Goal: Task Accomplishment & Management: Use online tool/utility

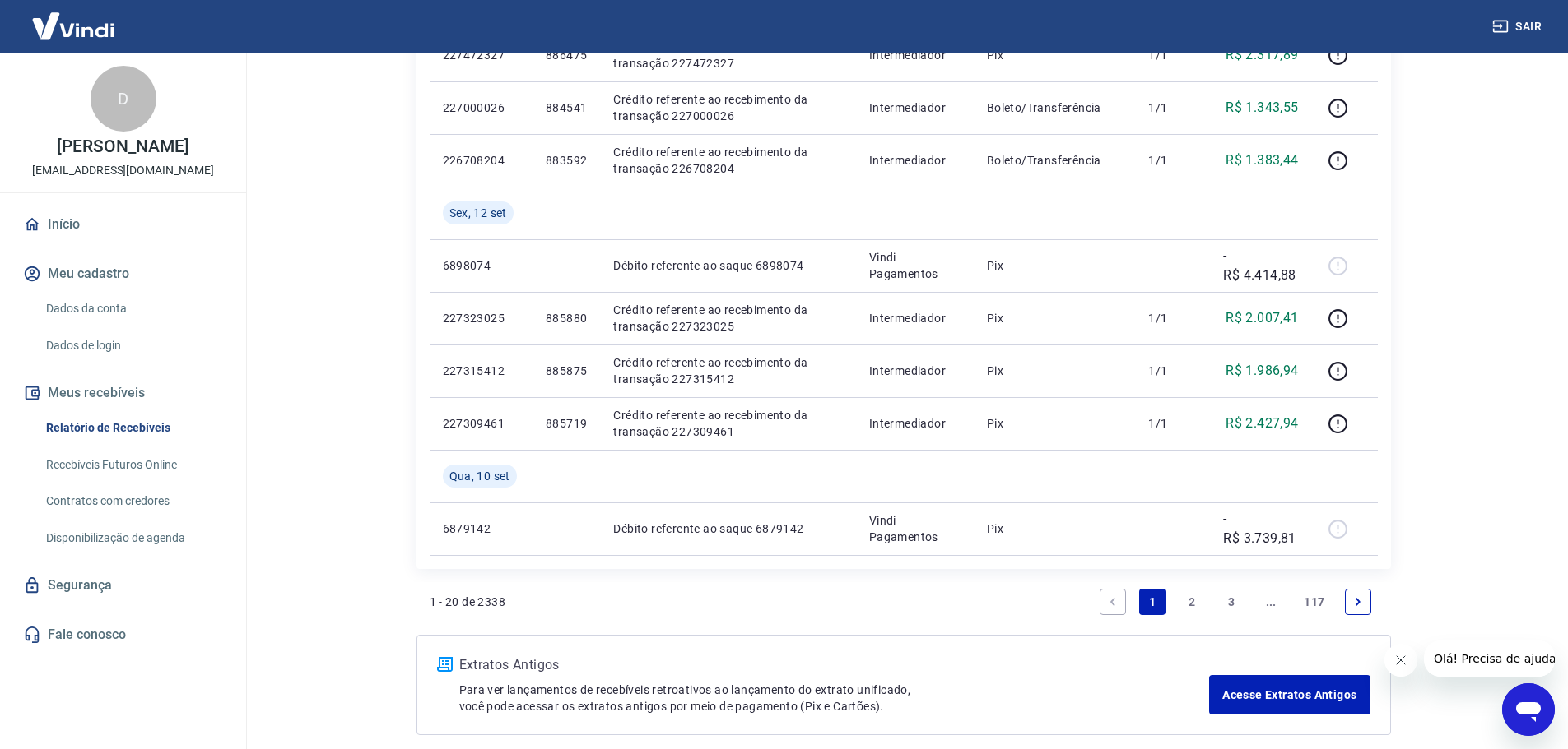
scroll to position [1206, 0]
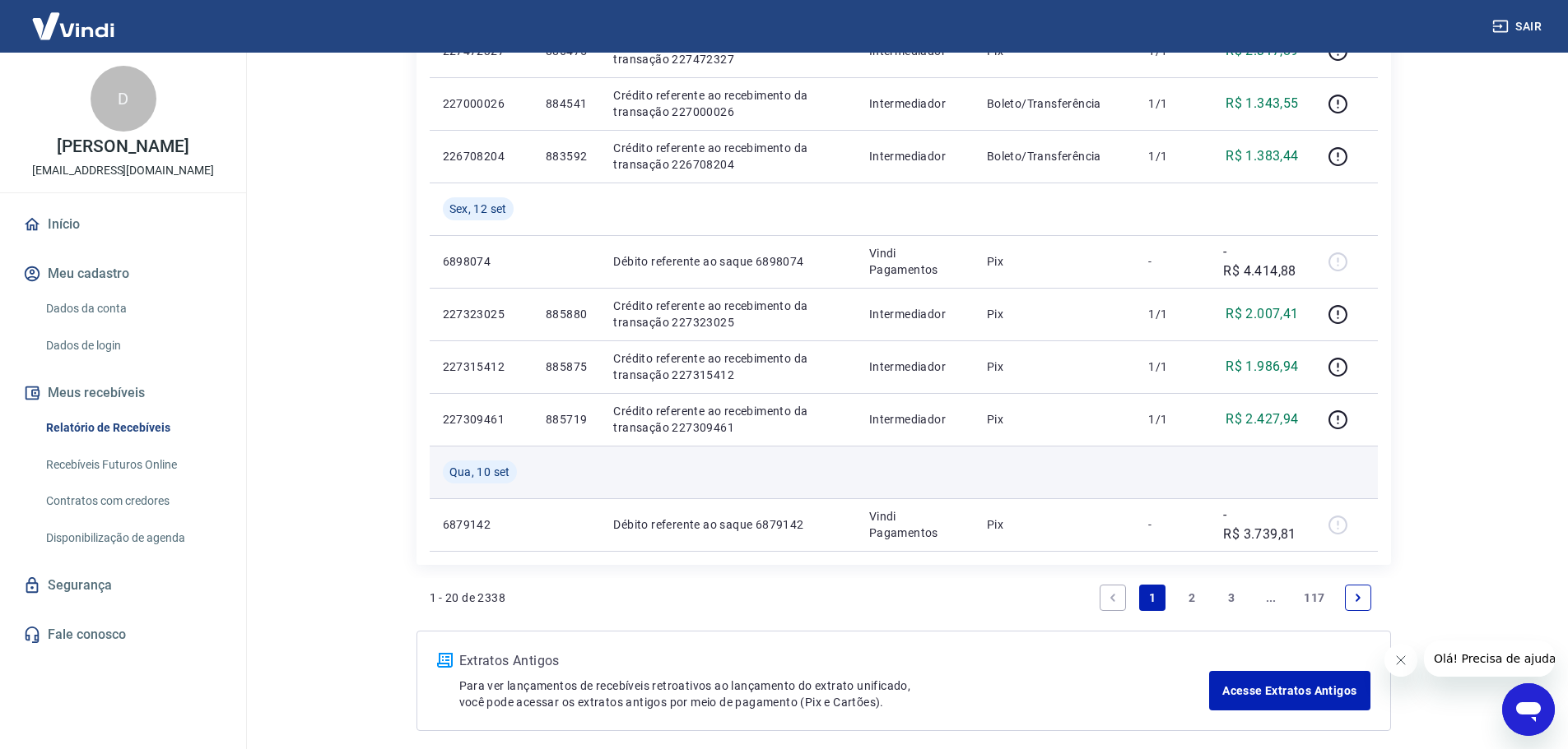
click at [785, 461] on td at bounding box center [728, 473] width 256 height 53
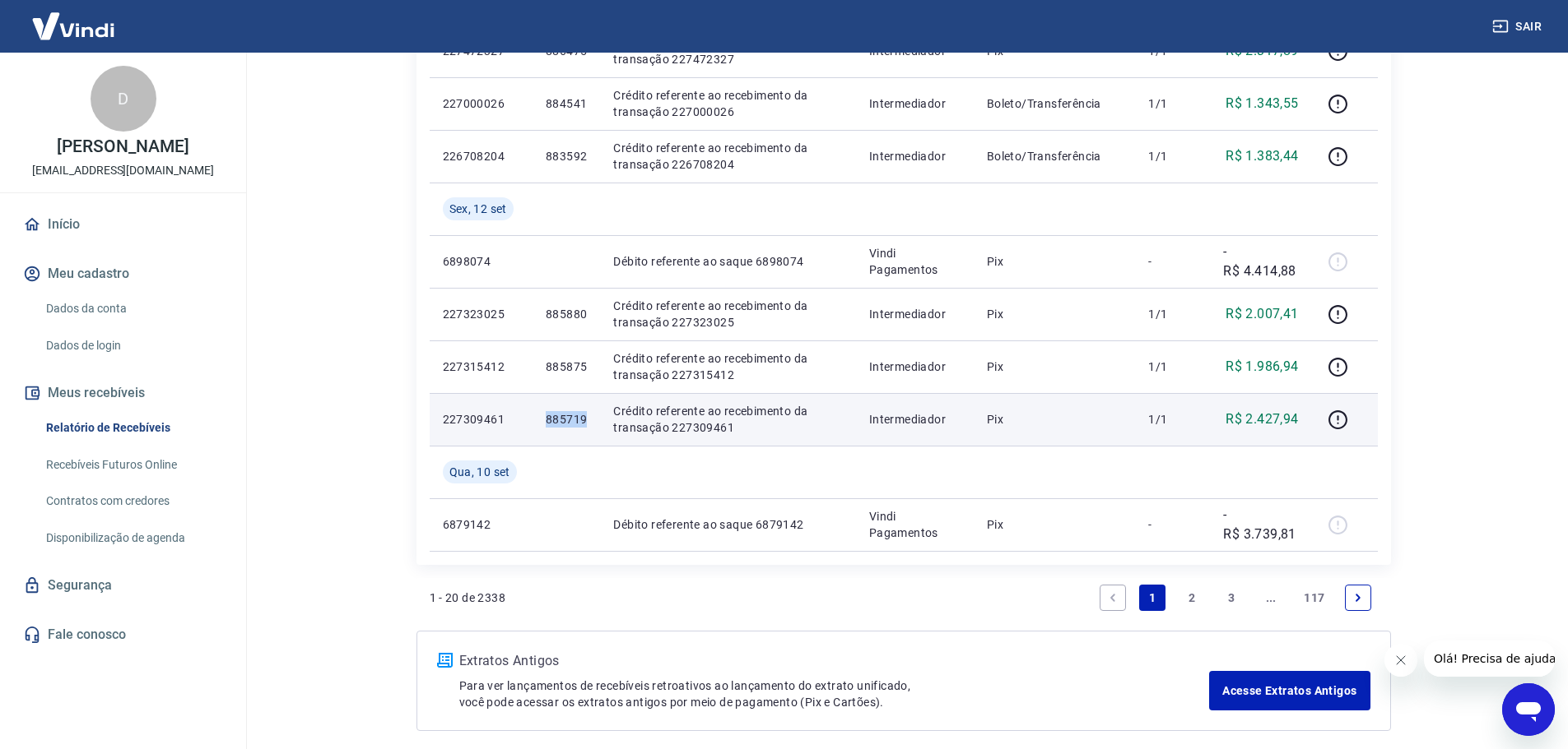
drag, startPoint x: 596, startPoint y: 426, endPoint x: 545, endPoint y: 422, distance: 51.2
click at [545, 422] on td "885719" at bounding box center [566, 419] width 67 height 53
copy p "885719"
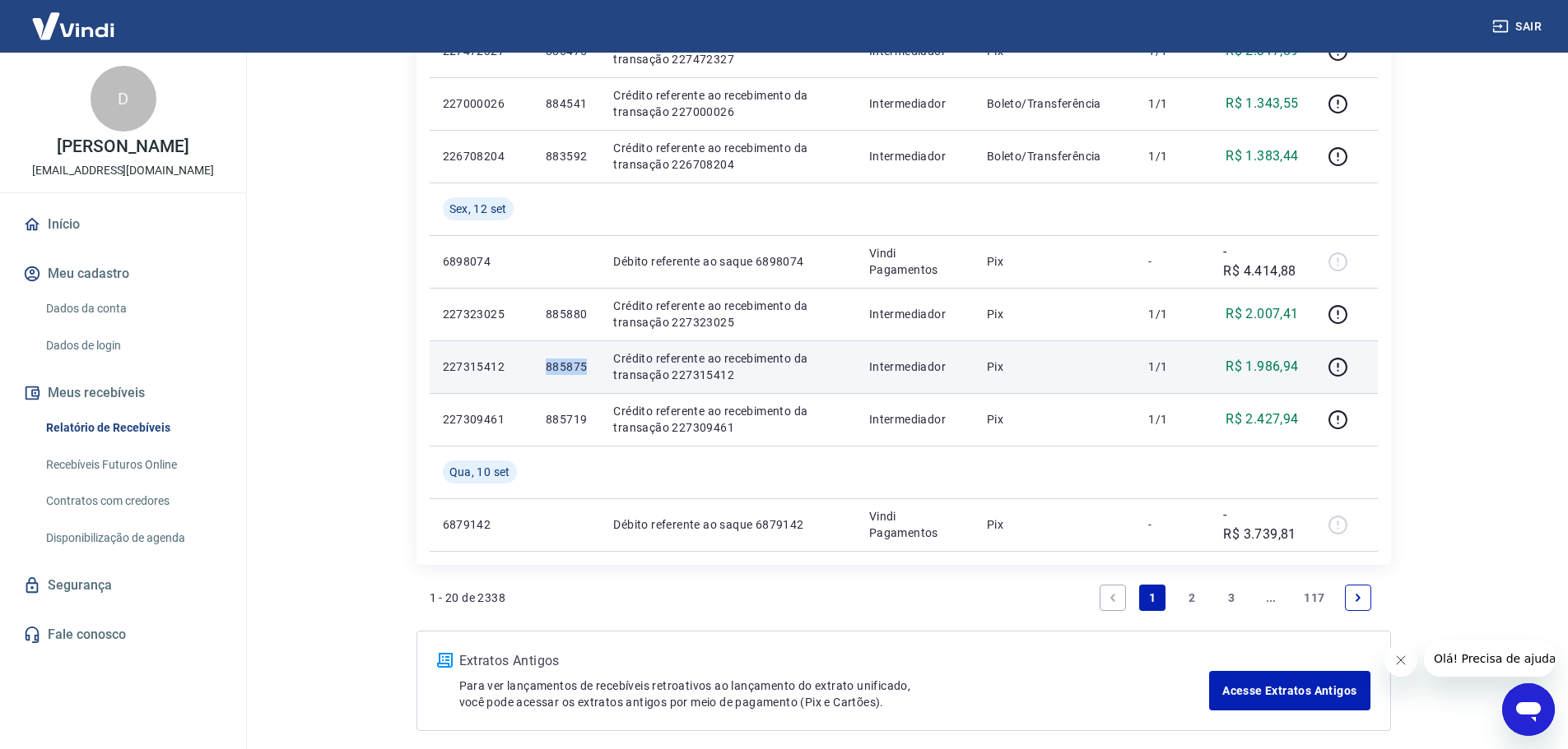
drag, startPoint x: 591, startPoint y: 368, endPoint x: 542, endPoint y: 367, distance: 49.0
click at [542, 367] on td "885875" at bounding box center [566, 367] width 67 height 53
copy p "885875"
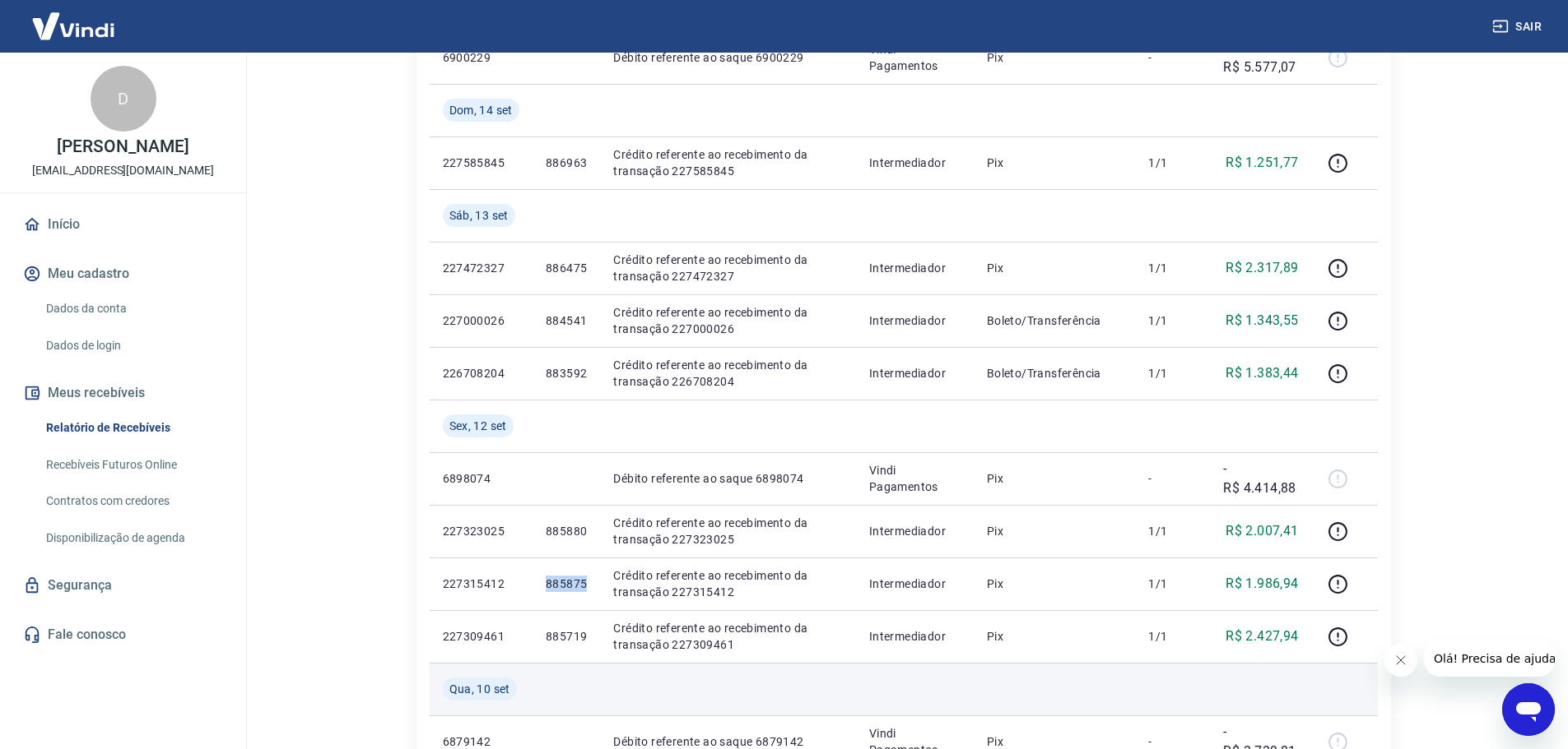
scroll to position [987, 0]
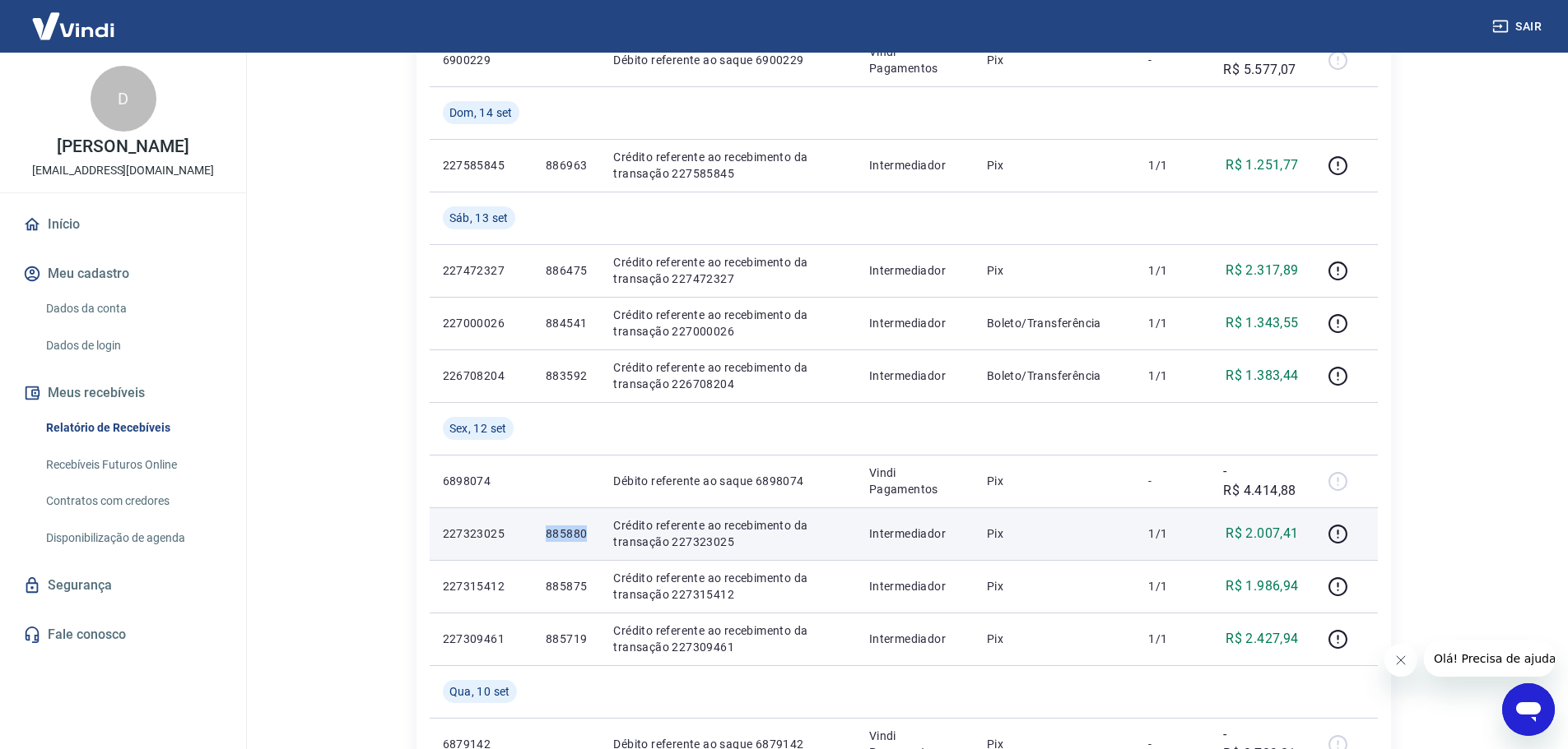
drag, startPoint x: 594, startPoint y: 531, endPoint x: 547, endPoint y: 537, distance: 47.4
click at [547, 537] on td "885880" at bounding box center [566, 534] width 67 height 53
copy p "885880"
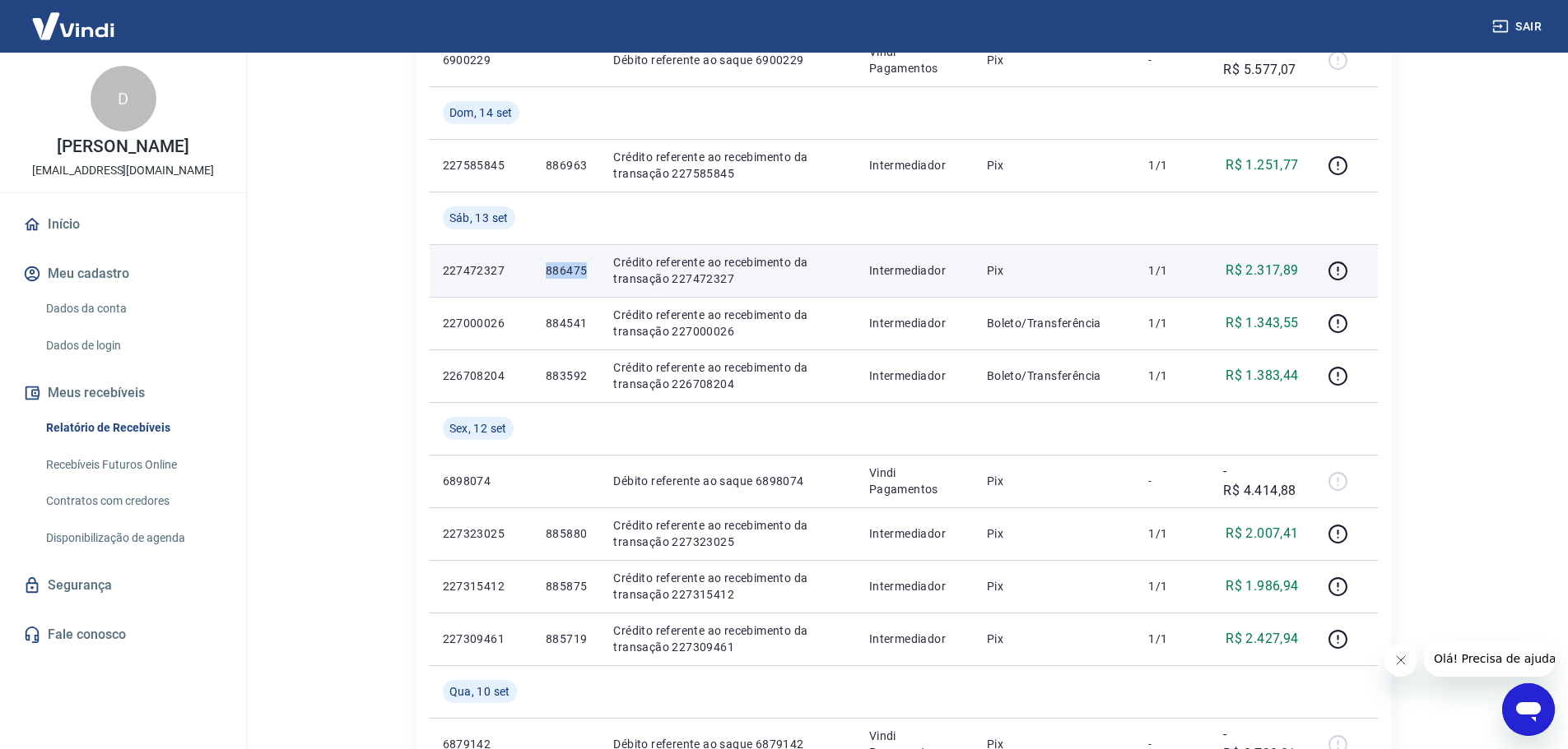
drag, startPoint x: 590, startPoint y: 269, endPoint x: 542, endPoint y: 271, distance: 48.0
click at [542, 271] on td "886475" at bounding box center [566, 271] width 67 height 53
copy p "886475"
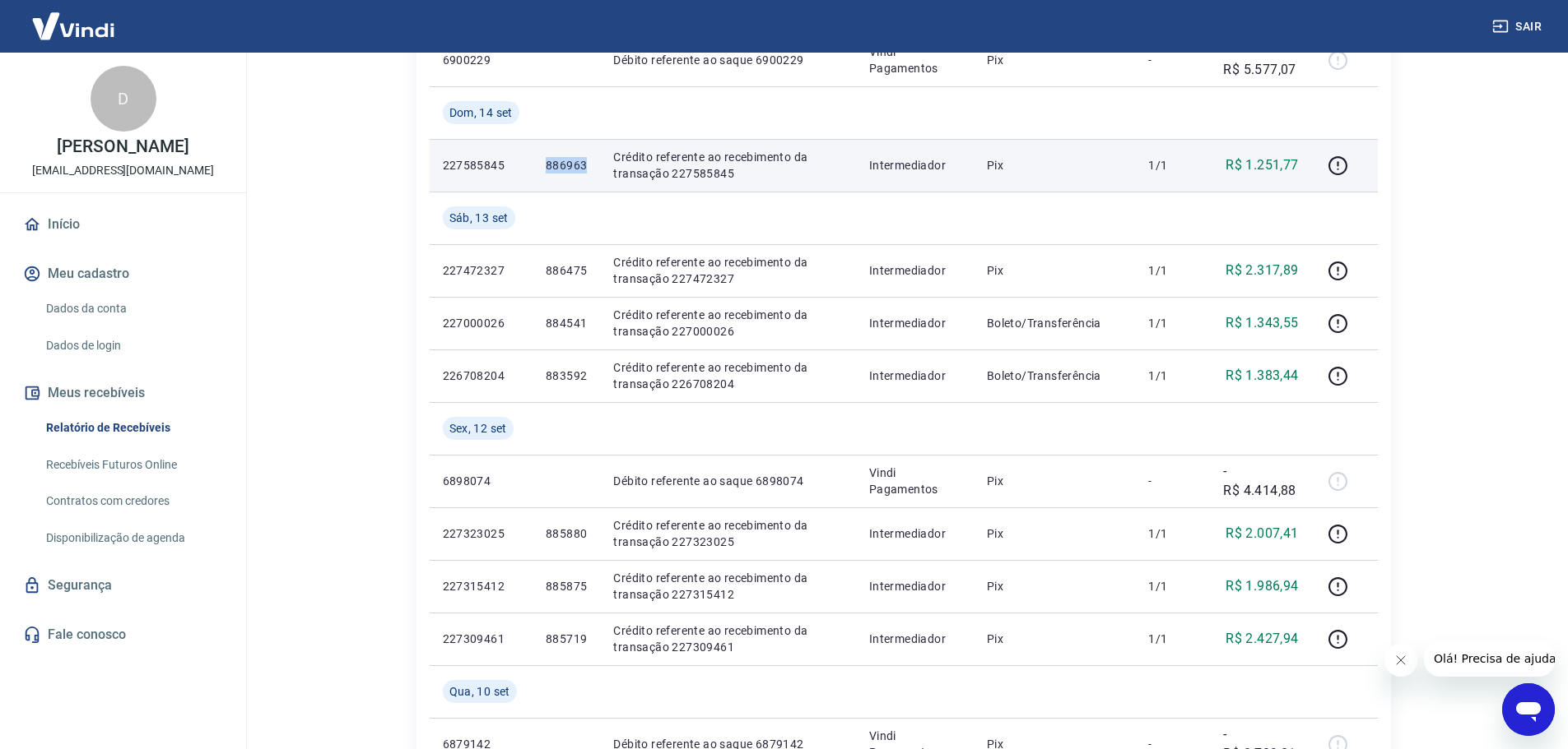
drag, startPoint x: 591, startPoint y: 165, endPoint x: 542, endPoint y: 170, distance: 49.3
click at [542, 170] on td "886963" at bounding box center [566, 166] width 67 height 53
copy p "886963"
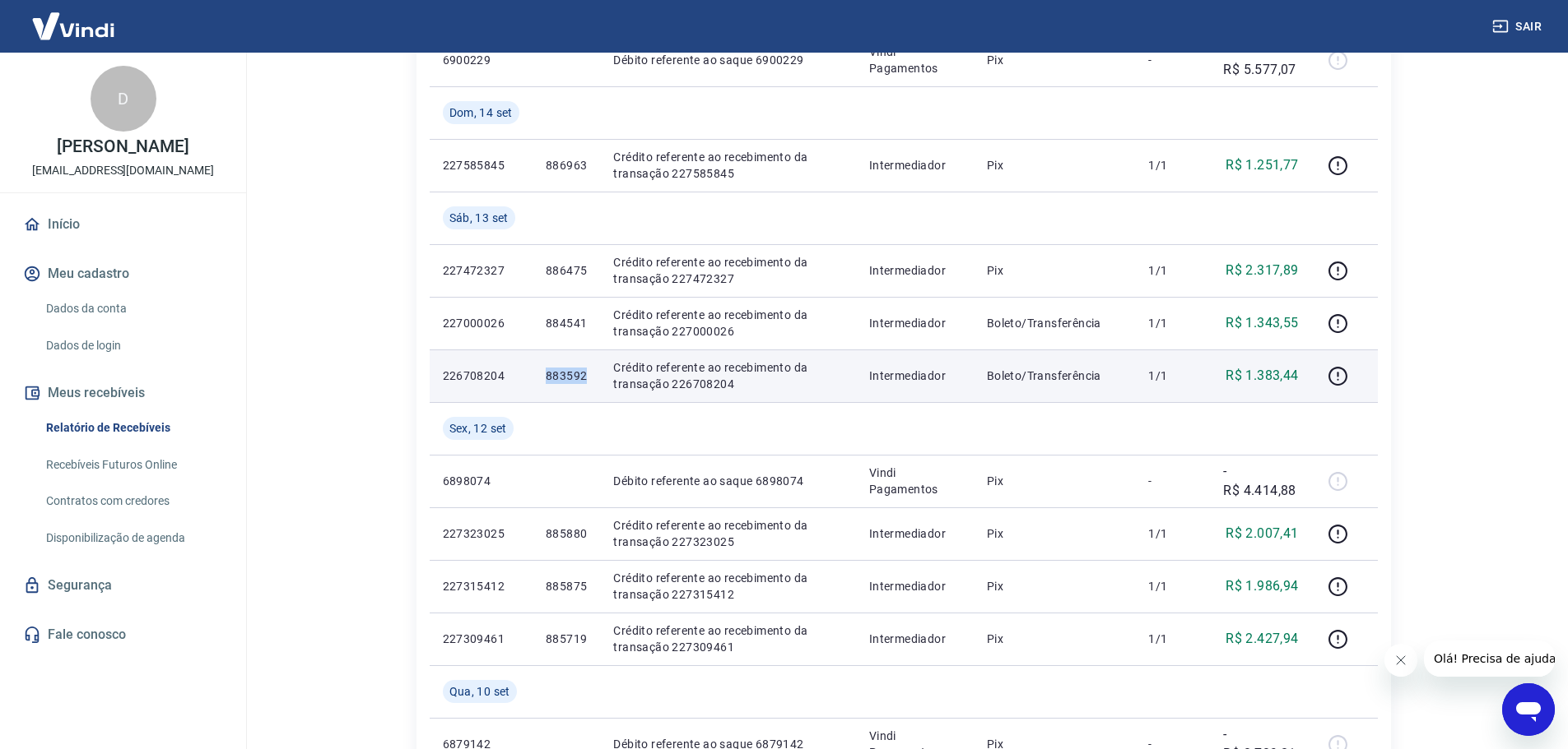
drag, startPoint x: 589, startPoint y: 378, endPoint x: 548, endPoint y: 380, distance: 41.0
click at [548, 380] on td "883592" at bounding box center [566, 376] width 67 height 53
copy p "883592"
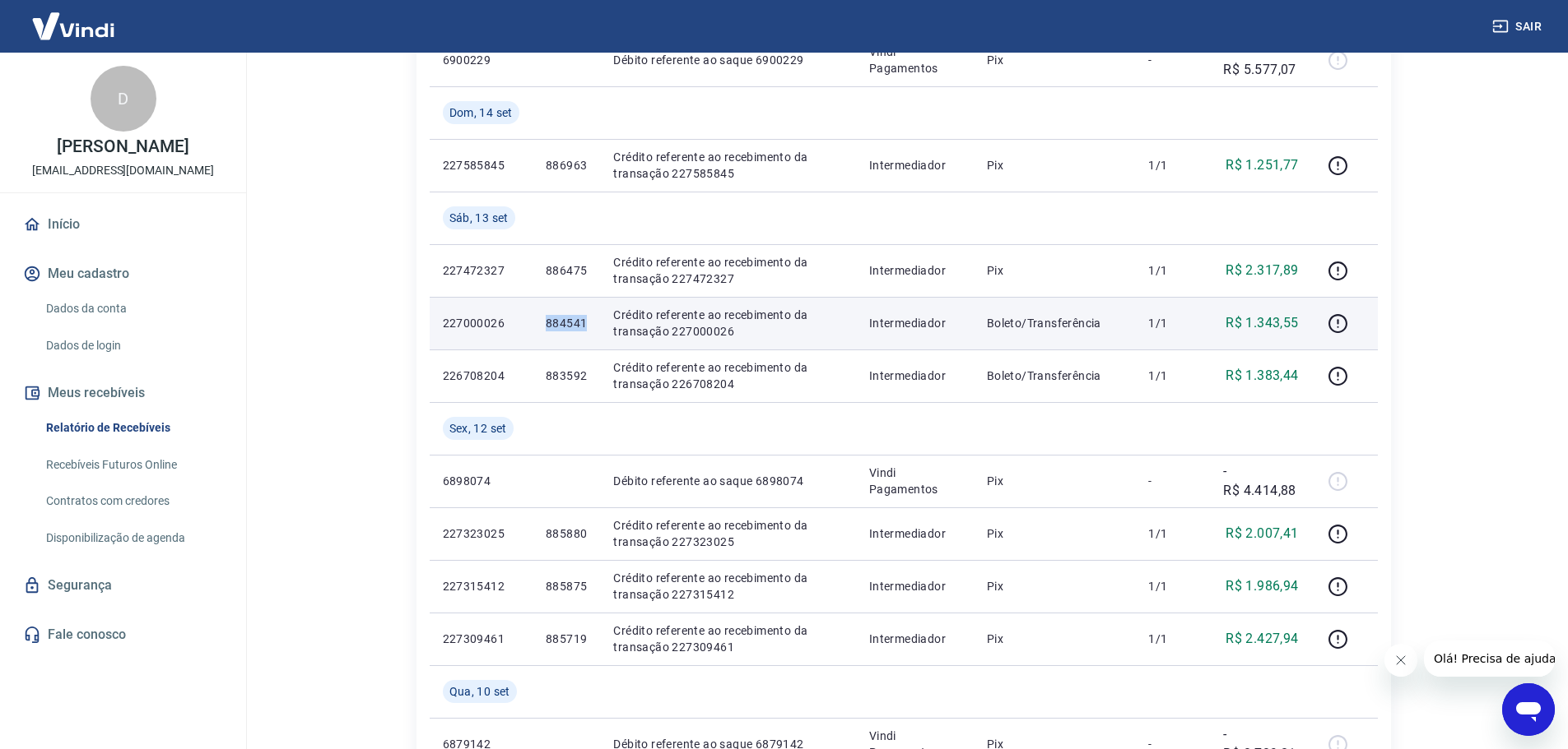
drag, startPoint x: 593, startPoint y: 329, endPoint x: 543, endPoint y: 329, distance: 50.0
click at [543, 329] on td "884541" at bounding box center [566, 324] width 67 height 53
copy p "884541"
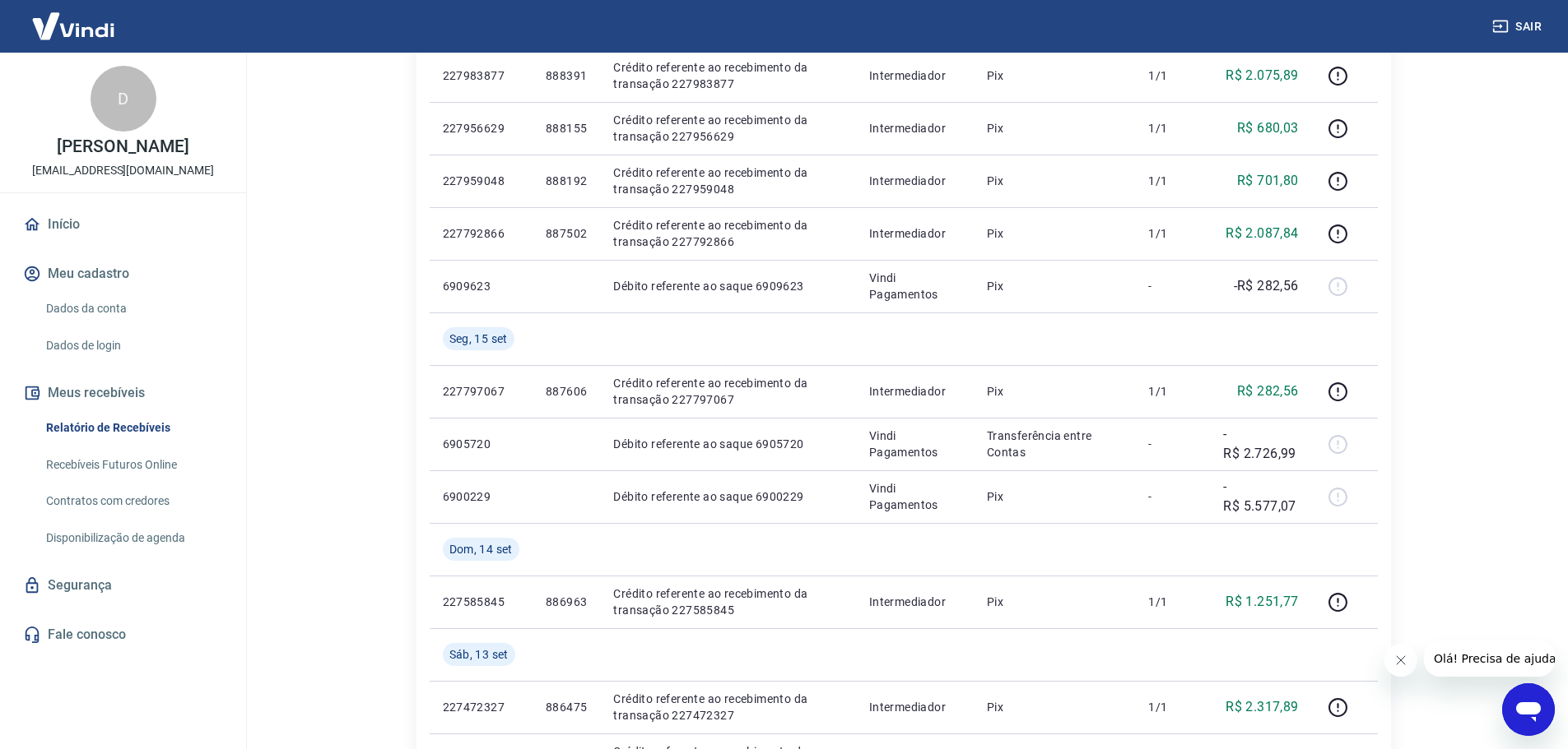
scroll to position [548, 0]
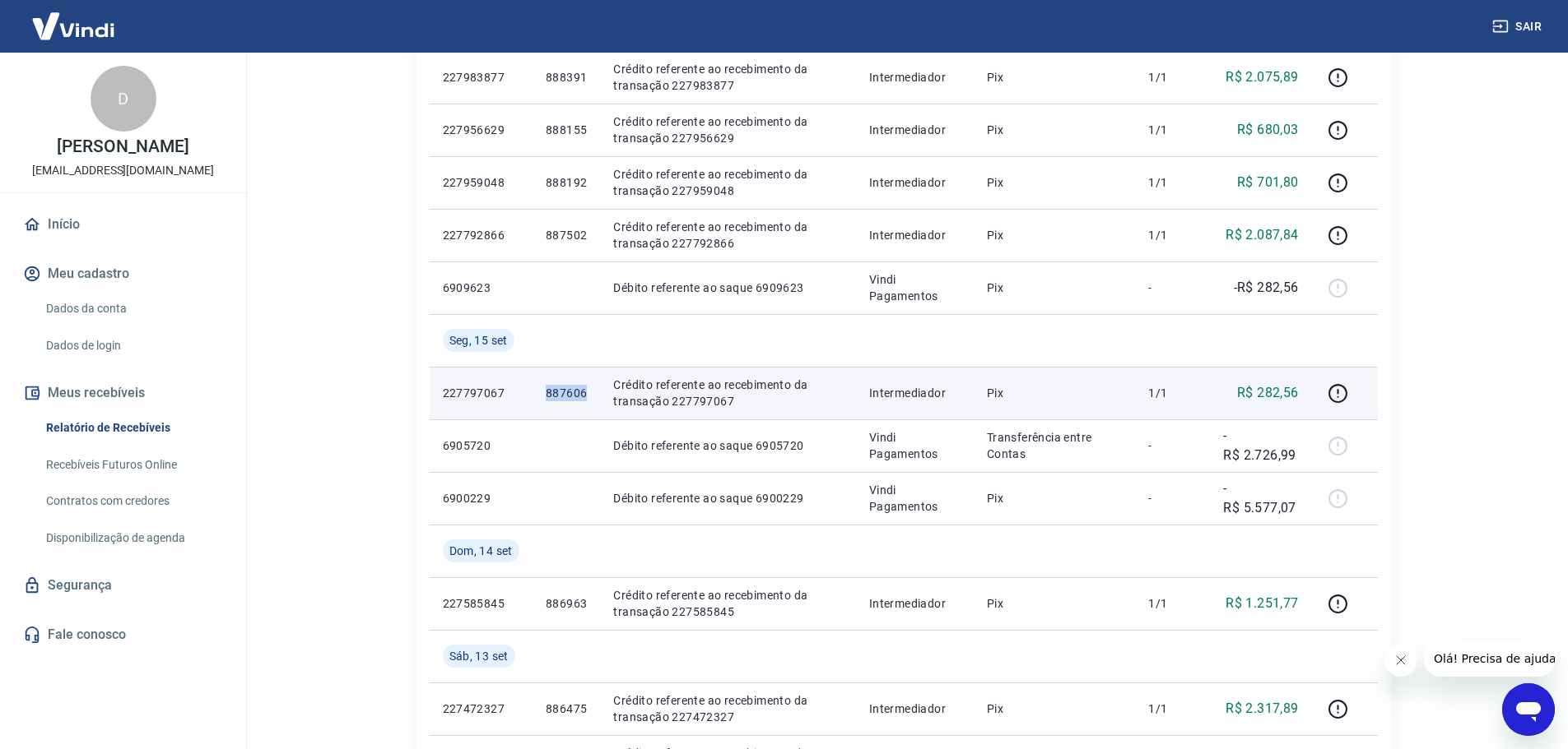
drag, startPoint x: 587, startPoint y: 393, endPoint x: 535, endPoint y: 399, distance: 52.3
click at [535, 399] on td "887606" at bounding box center [566, 393] width 67 height 53
copy p "887606"
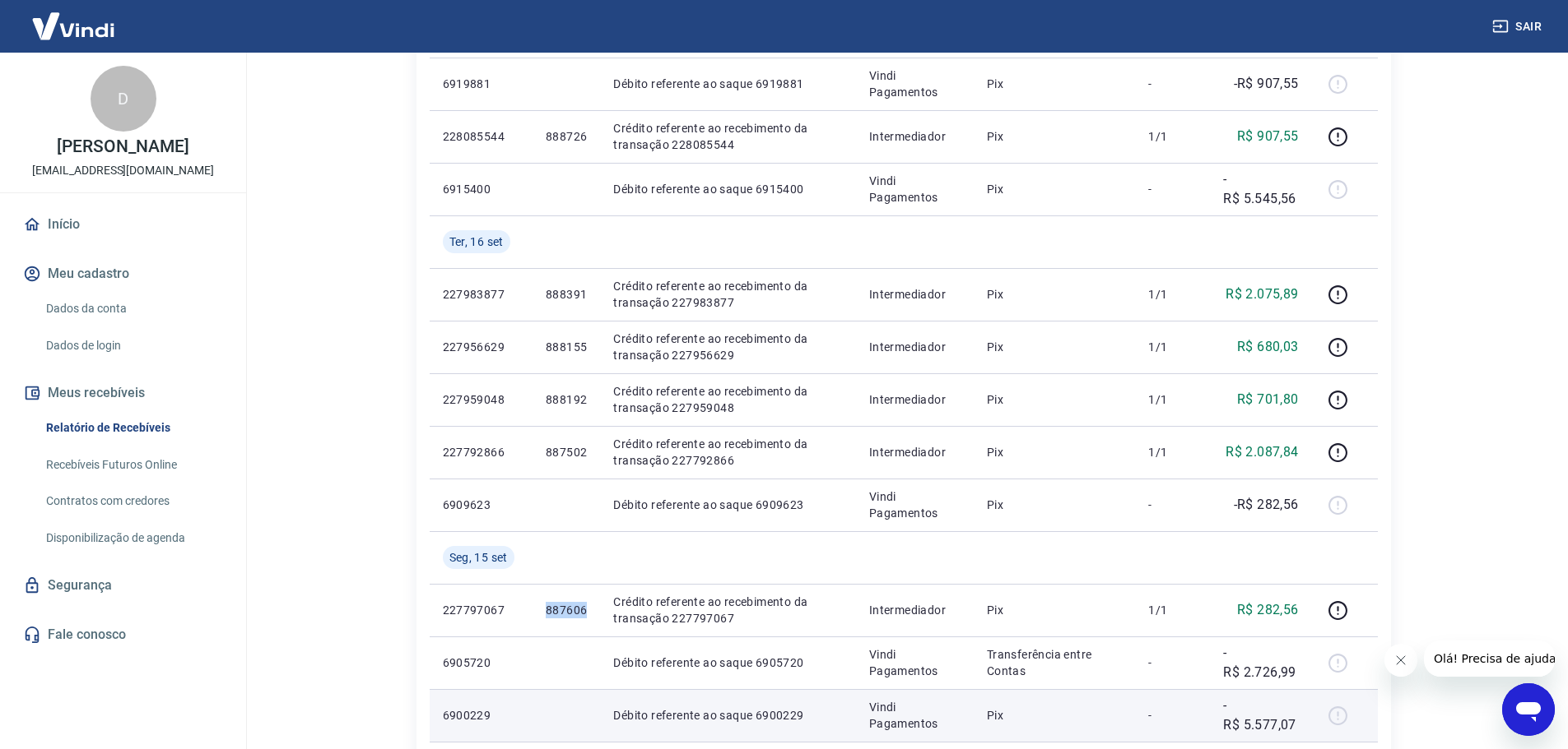
scroll to position [329, 0]
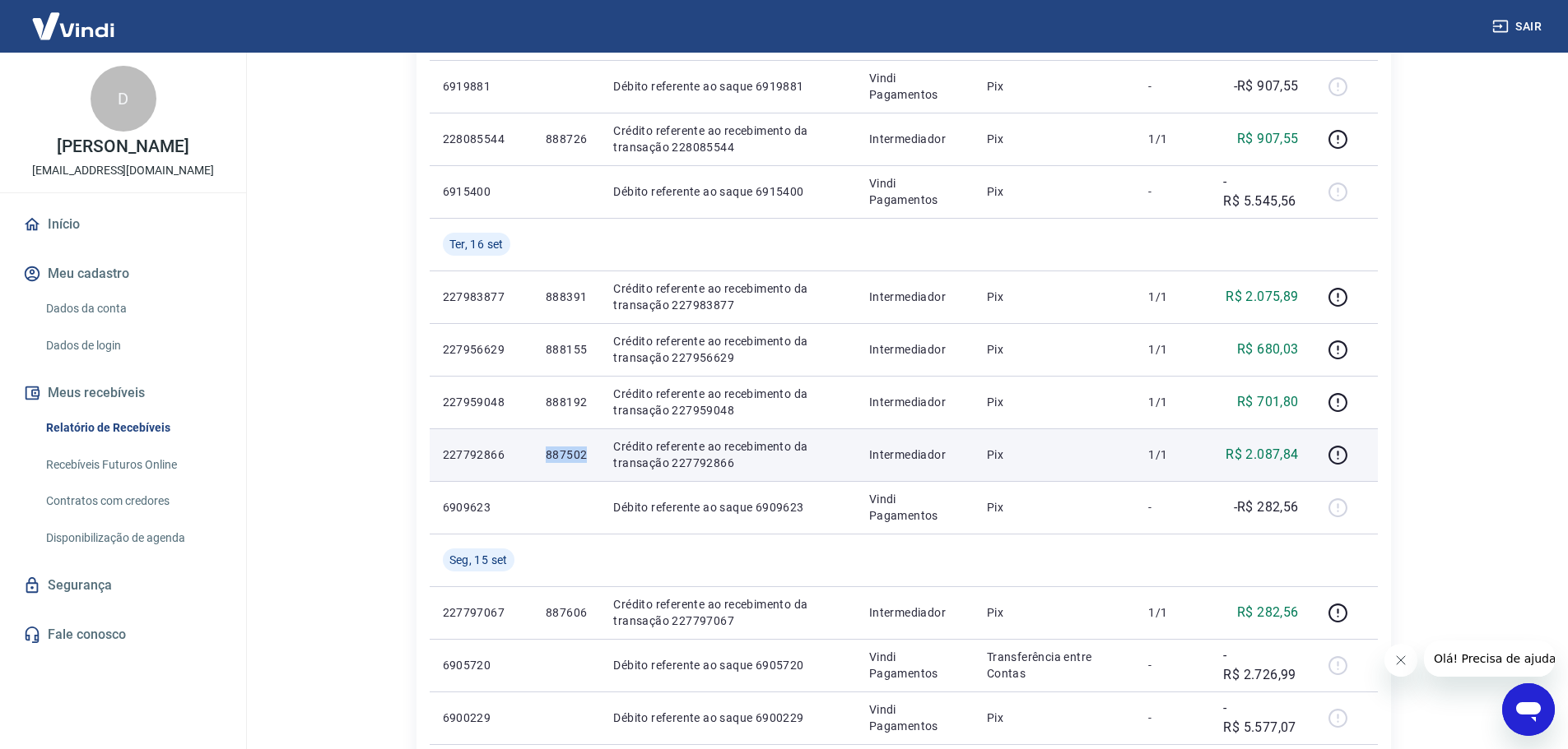
drag, startPoint x: 592, startPoint y: 456, endPoint x: 539, endPoint y: 459, distance: 53.1
click at [539, 459] on td "887502" at bounding box center [566, 455] width 67 height 53
copy p "887502"
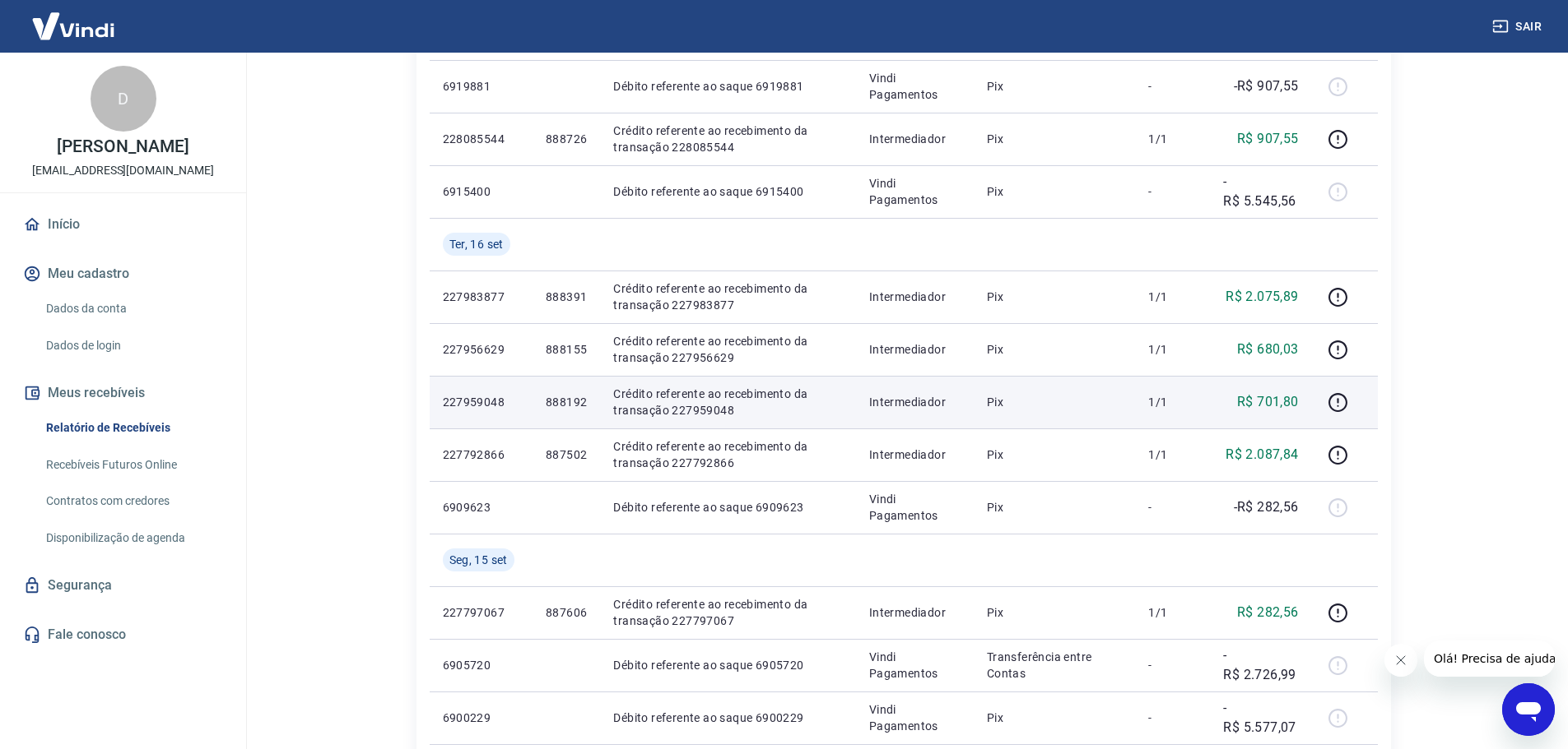
click at [580, 401] on p "888192" at bounding box center [566, 401] width 41 height 16
copy p "888192"
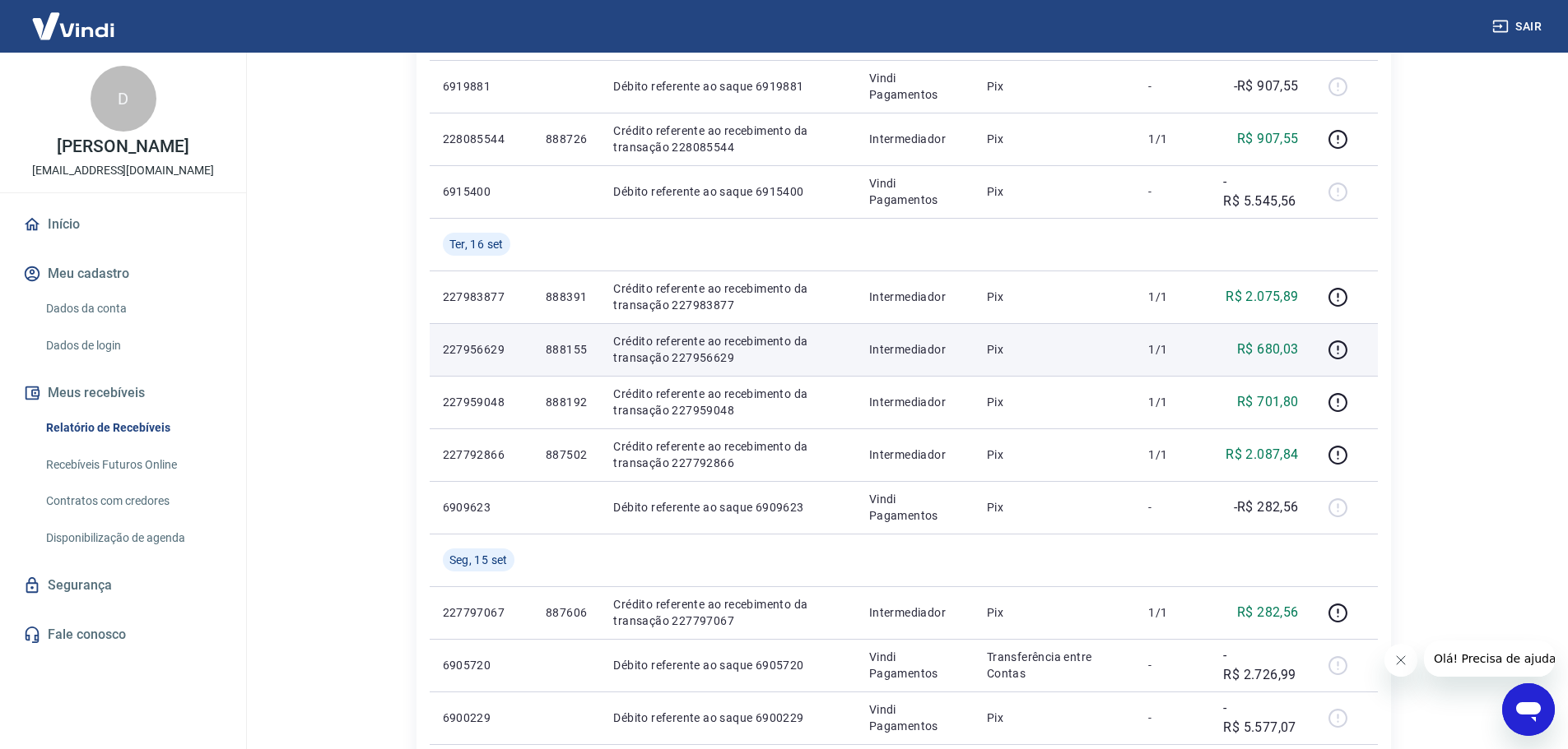
click at [568, 353] on p "888155" at bounding box center [566, 348] width 41 height 16
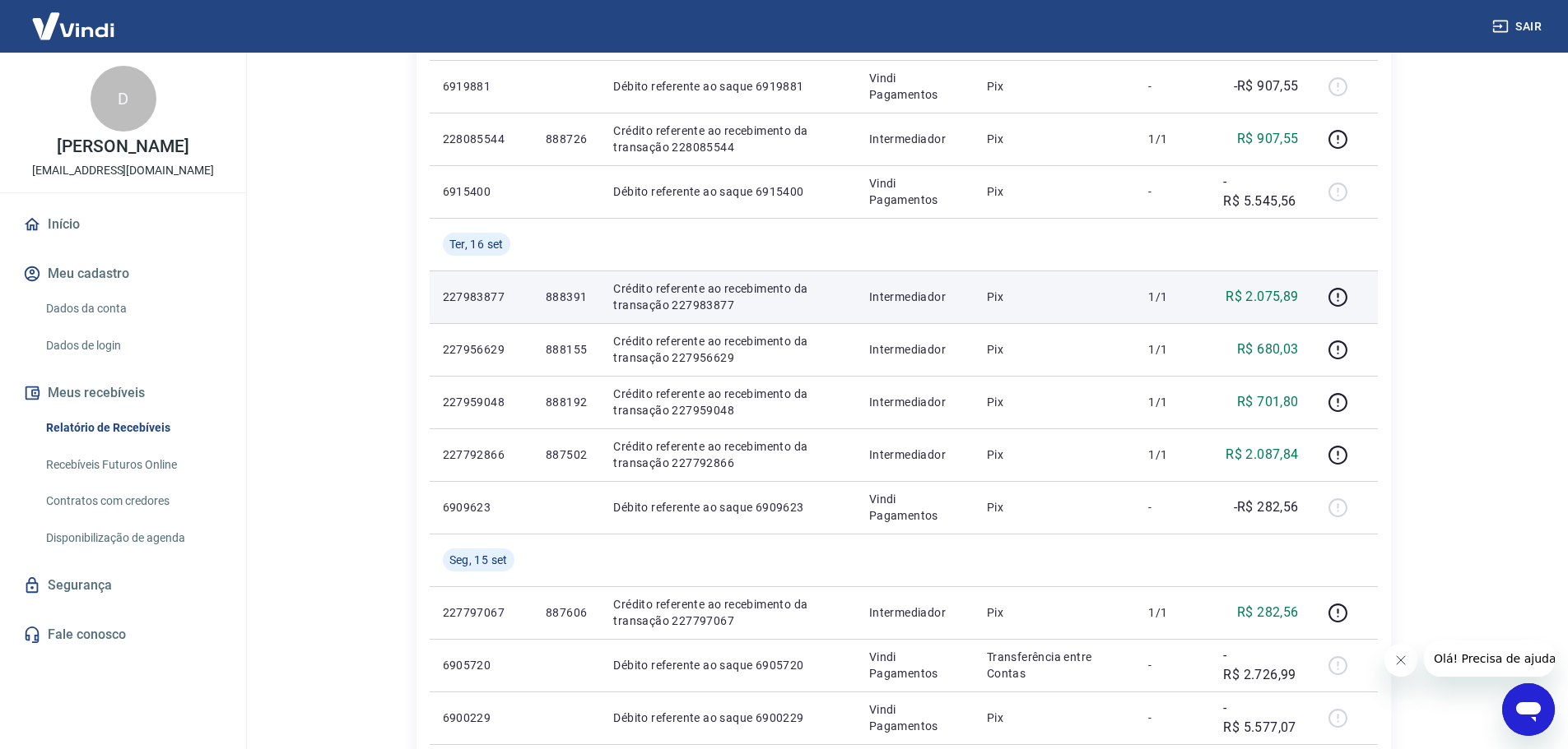
click at [567, 292] on p "888391" at bounding box center [566, 296] width 41 height 16
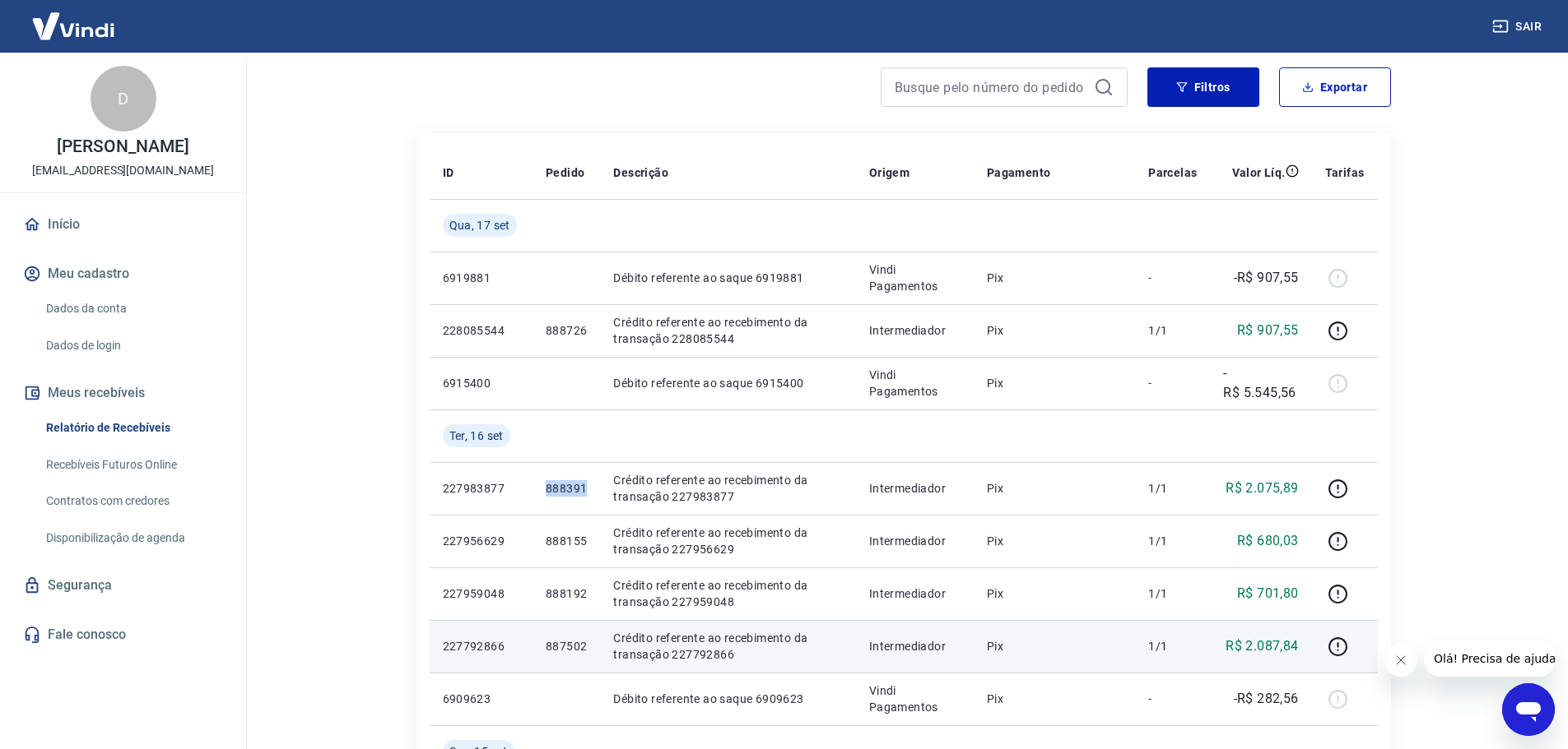
scroll to position [110, 0]
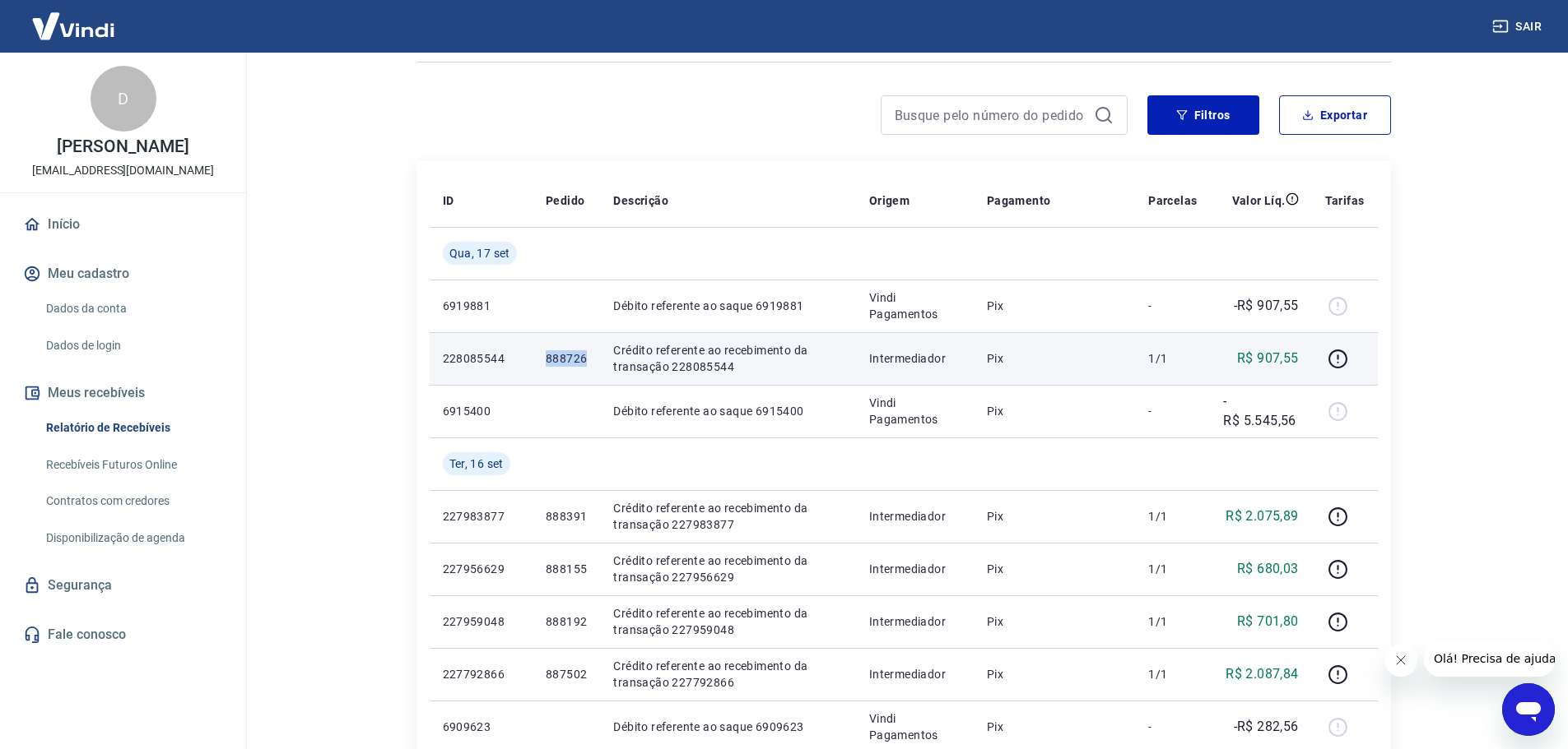
drag, startPoint x: 591, startPoint y: 359, endPoint x: 540, endPoint y: 357, distance: 51.0
click at [540, 357] on td "888726" at bounding box center [566, 359] width 67 height 53
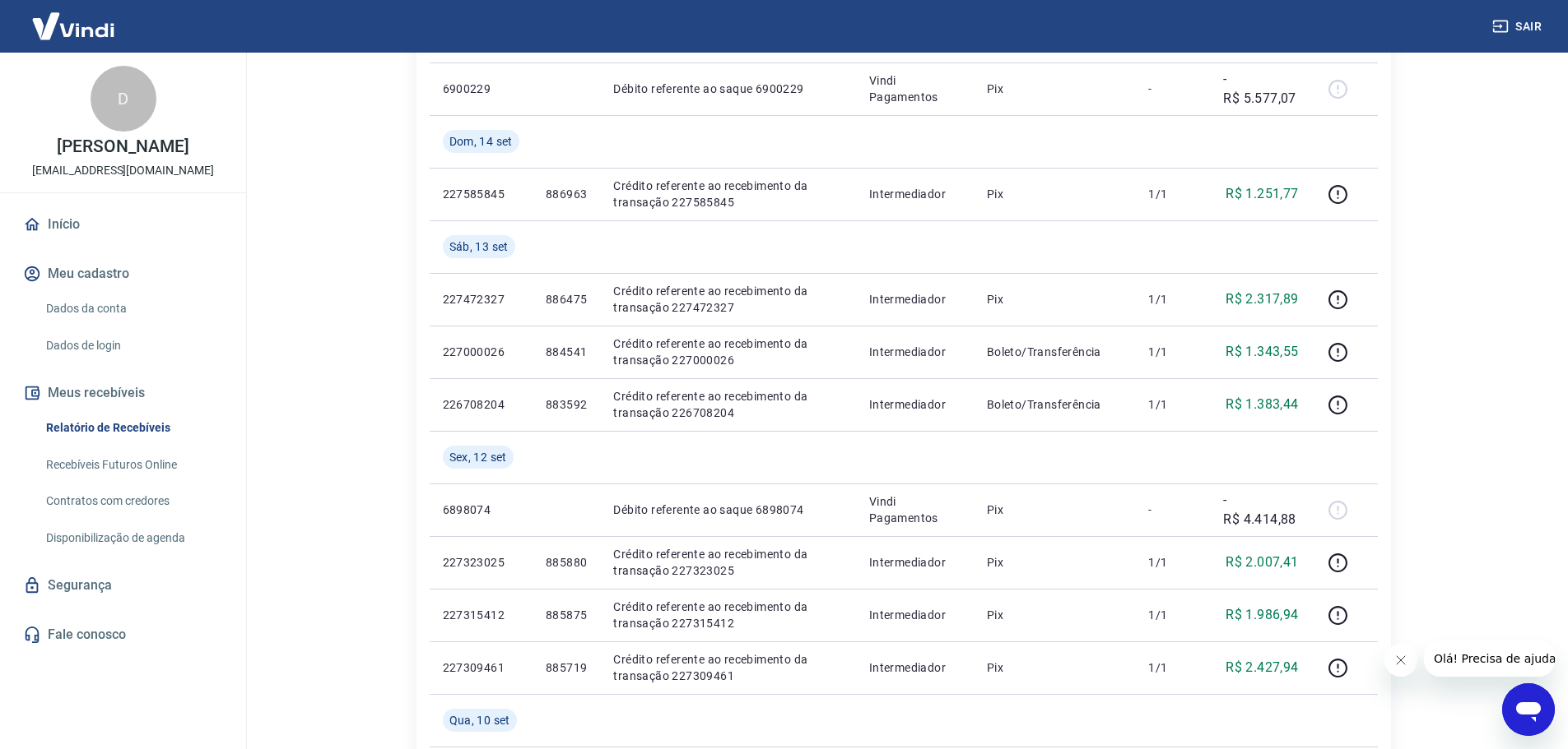
scroll to position [1279, 0]
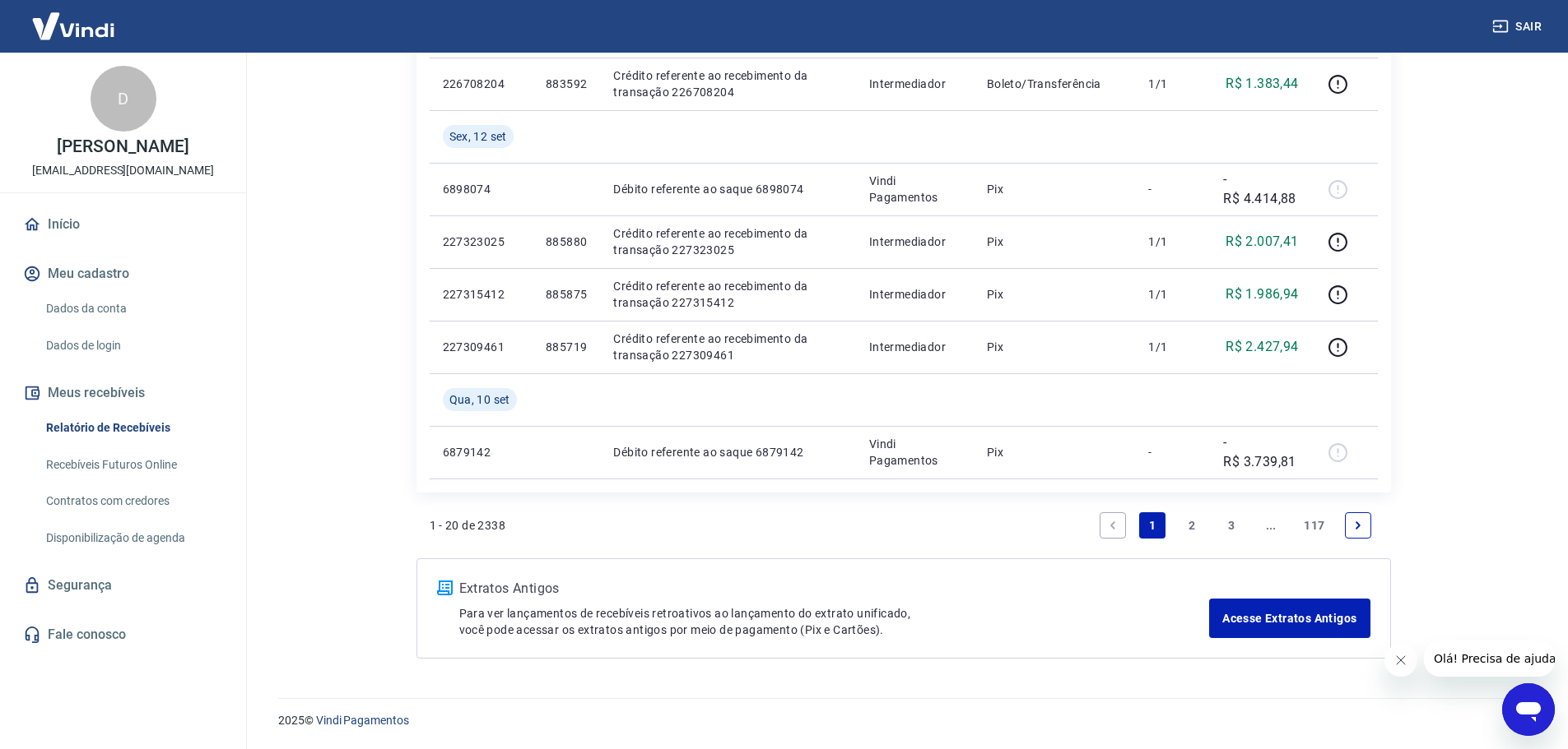
click at [1189, 526] on link "2" at bounding box center [1192, 526] width 27 height 27
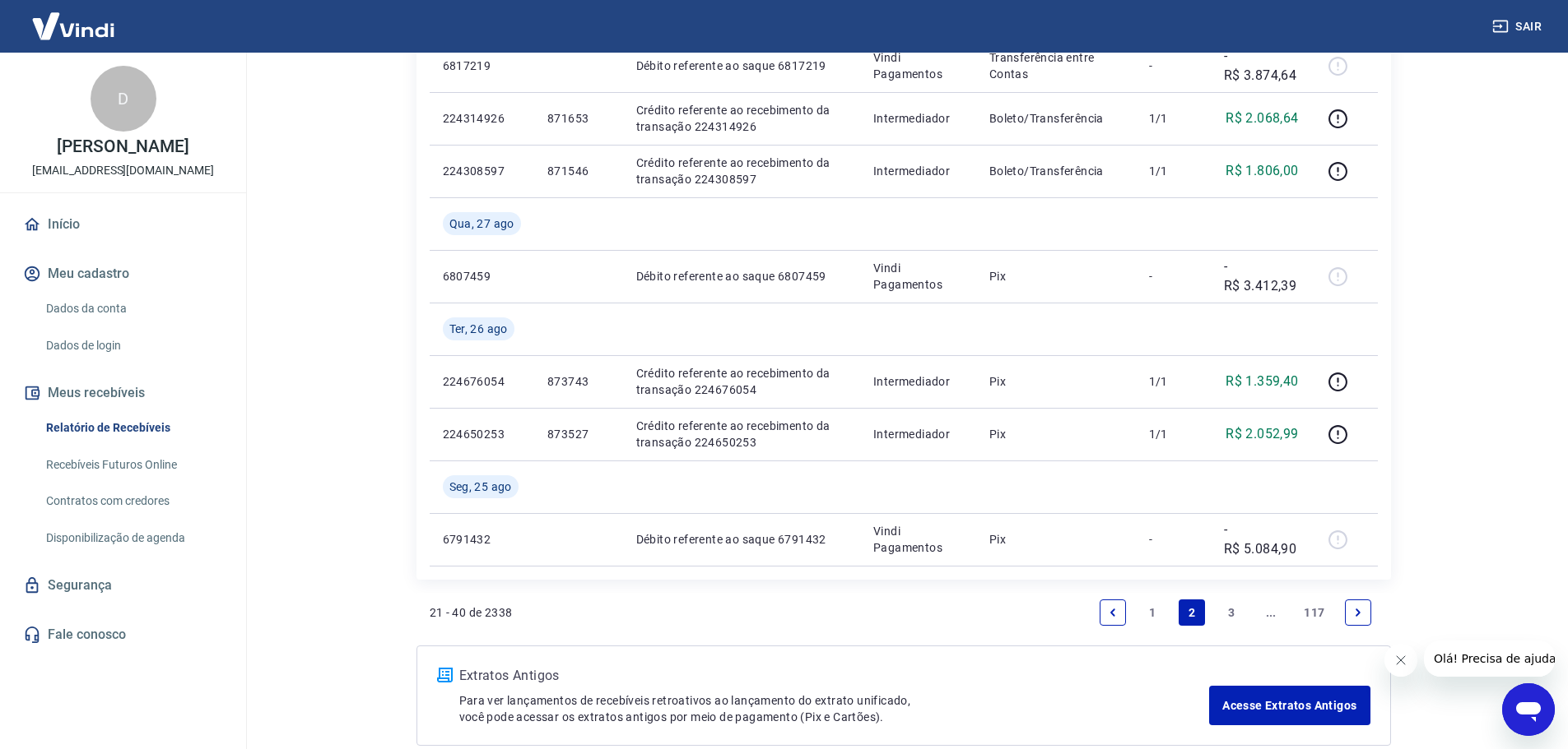
scroll to position [1645, 0]
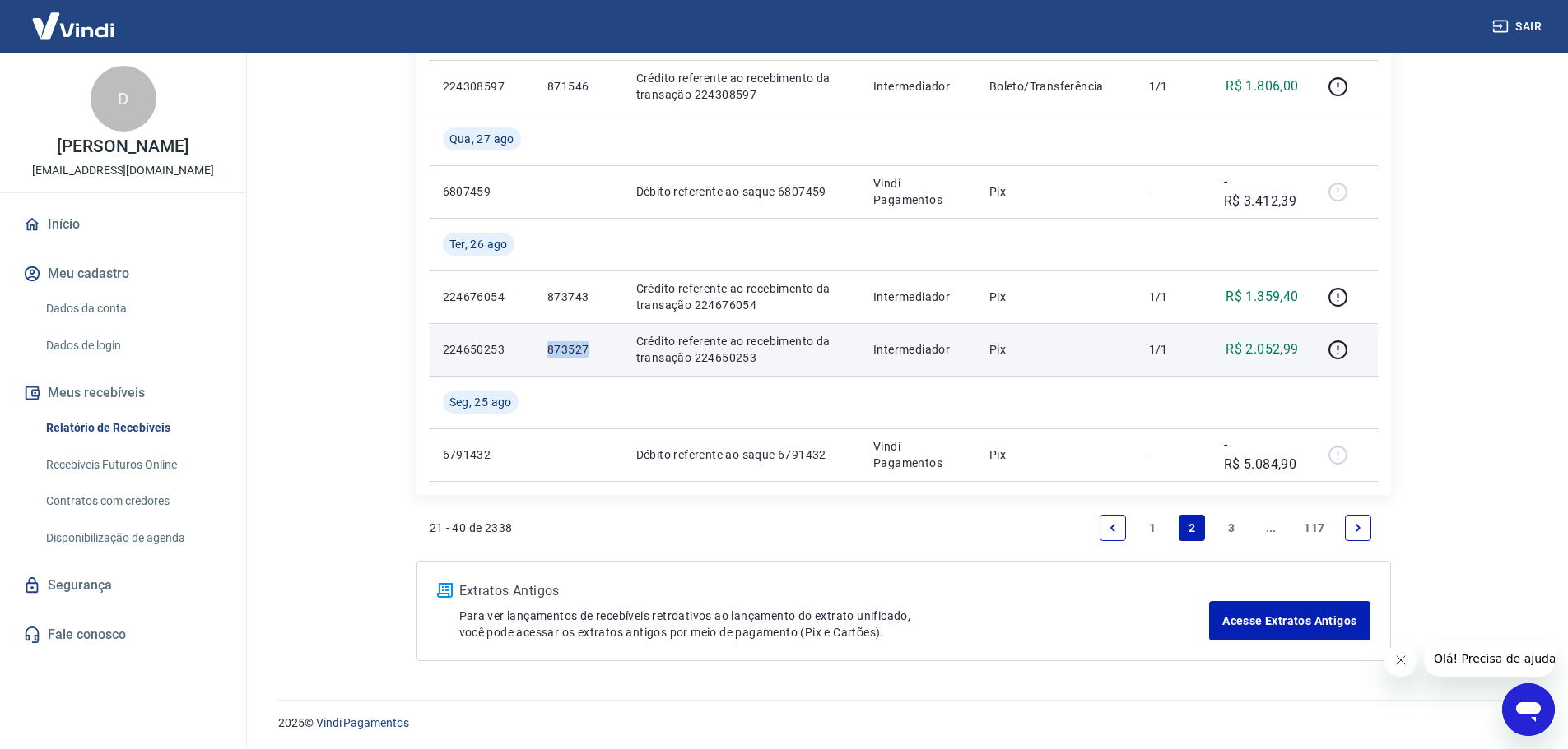
drag, startPoint x: 591, startPoint y: 356, endPoint x: 547, endPoint y: 352, distance: 44.2
click at [548, 352] on p "873527" at bounding box center [579, 348] width 63 height 16
copy p "873527"
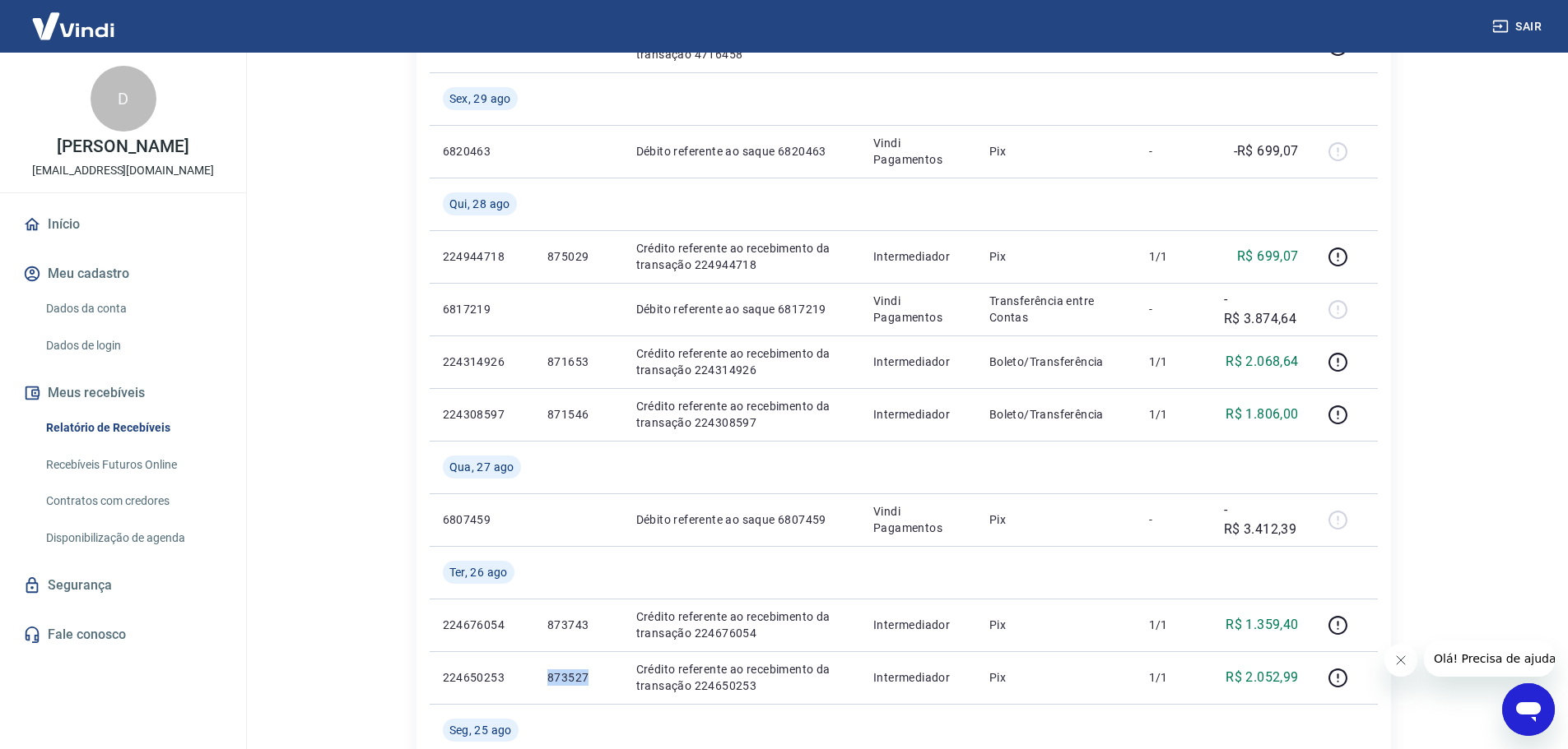
scroll to position [1316, 0]
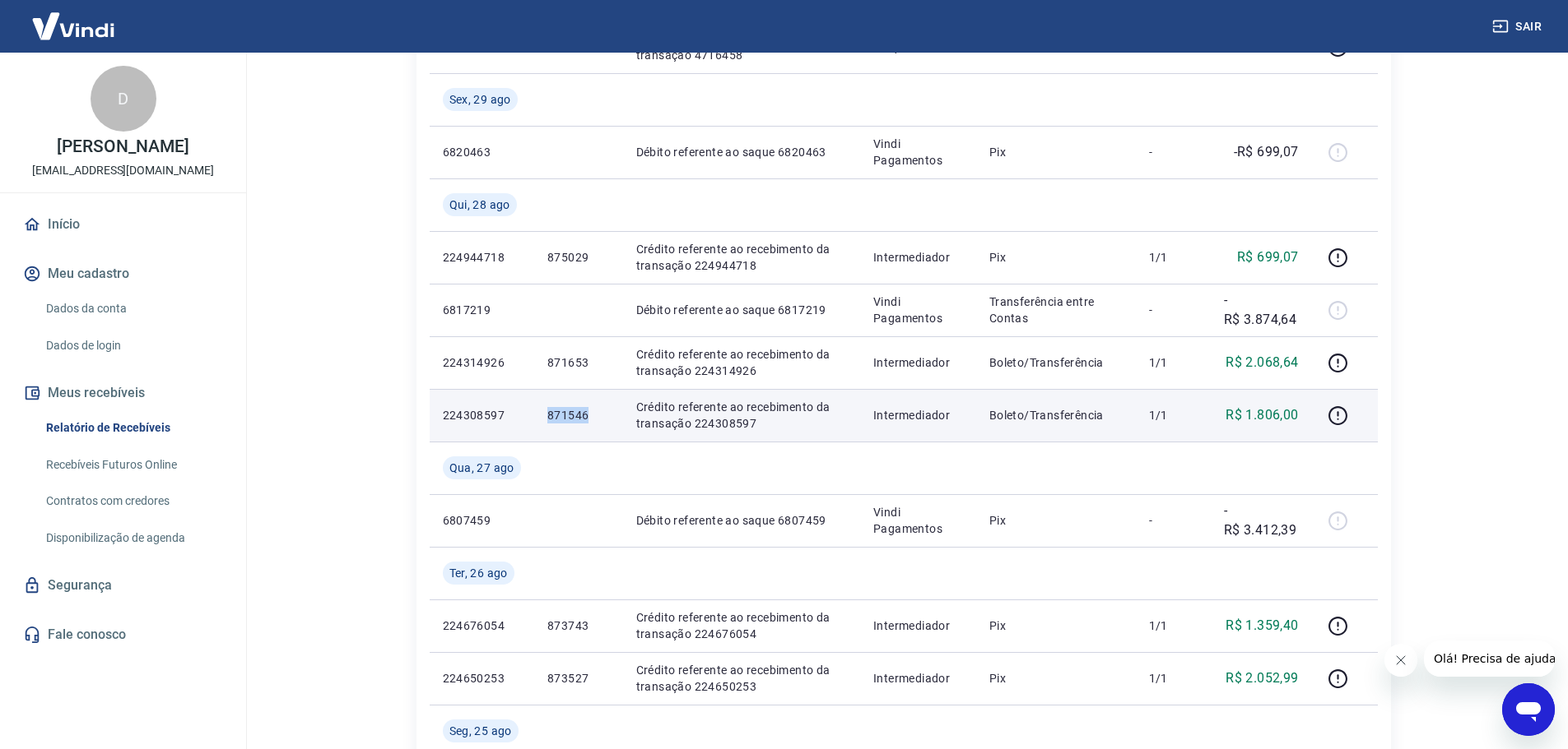
drag, startPoint x: 587, startPoint y: 418, endPoint x: 535, endPoint y: 416, distance: 52.0
click at [535, 416] on td "871546" at bounding box center [579, 416] width 89 height 53
copy p "871546"
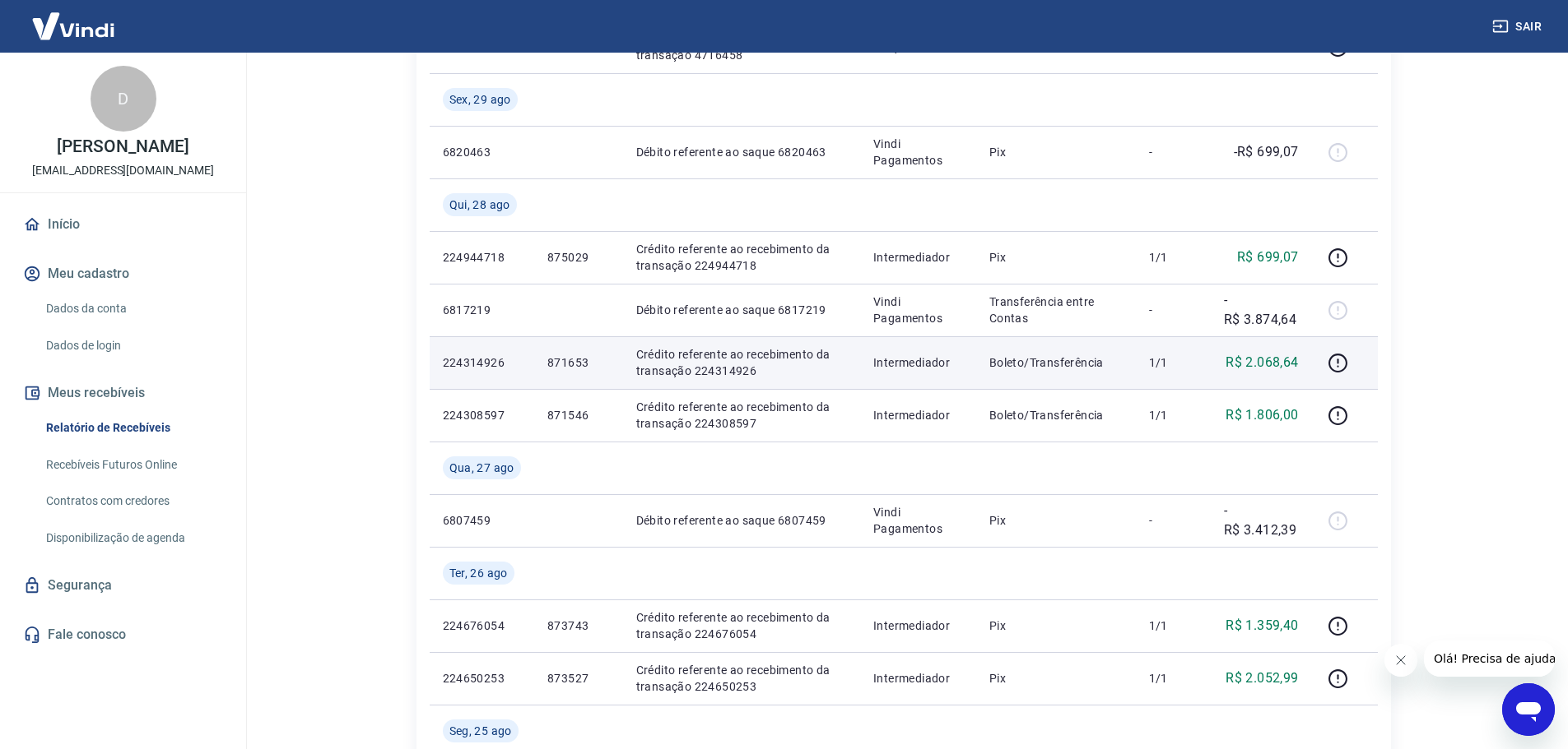
click at [562, 361] on p "871653" at bounding box center [579, 362] width 63 height 16
copy p "871653"
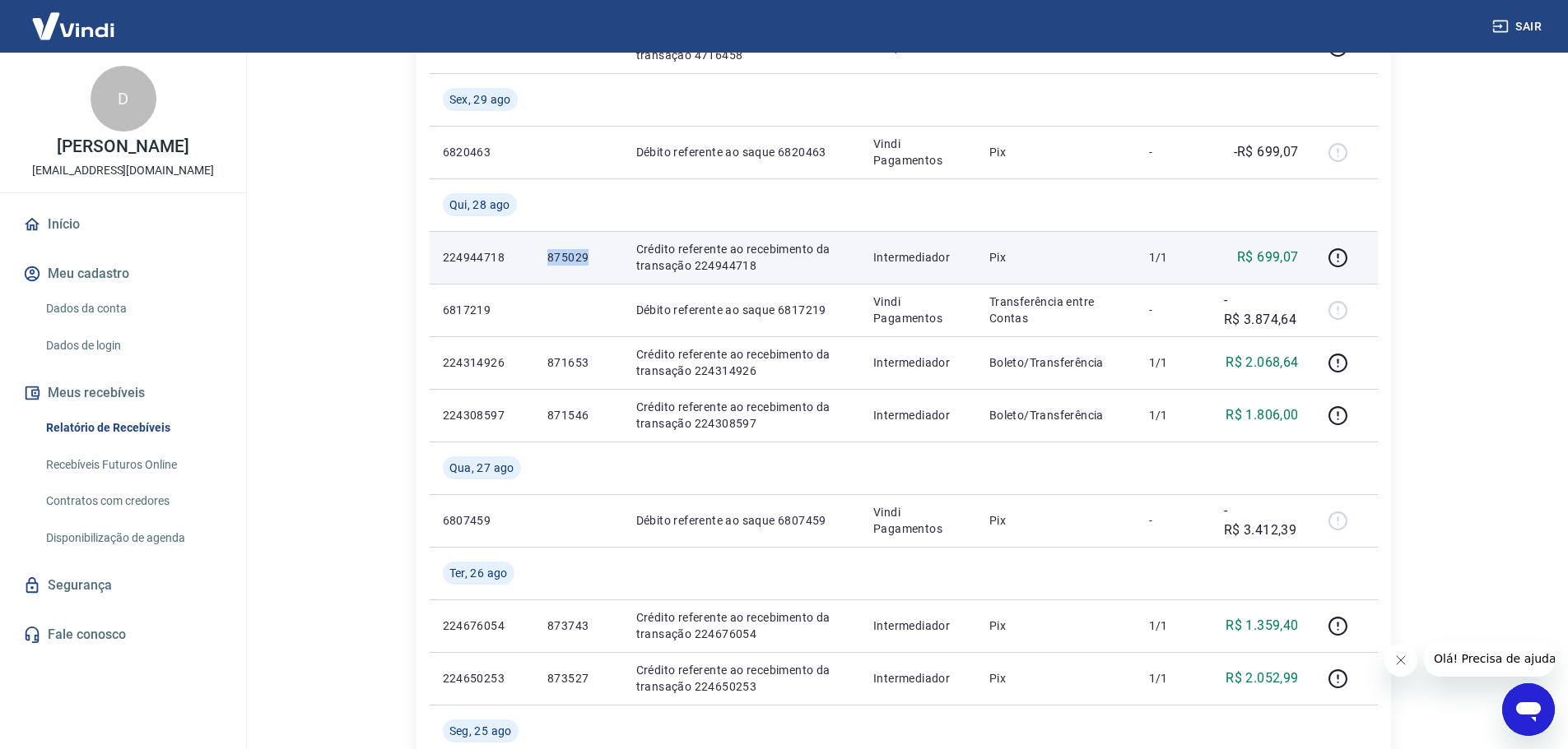
drag, startPoint x: 591, startPoint y: 260, endPoint x: 547, endPoint y: 260, distance: 44.0
click at [548, 260] on p "875029" at bounding box center [579, 257] width 63 height 16
copy p "875029"
